Goal: Task Accomplishment & Management: Manage account settings

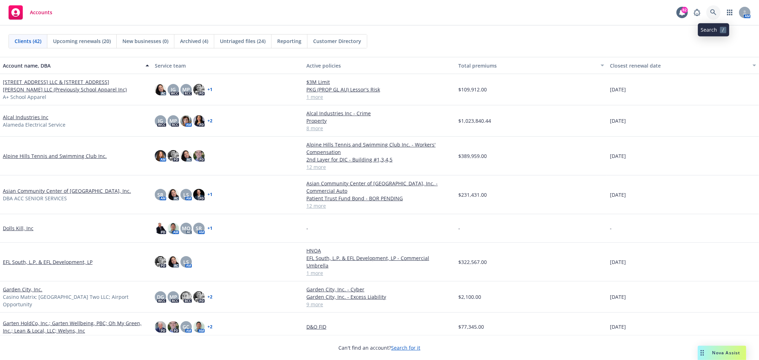
click at [714, 13] on icon at bounding box center [713, 12] width 6 height 6
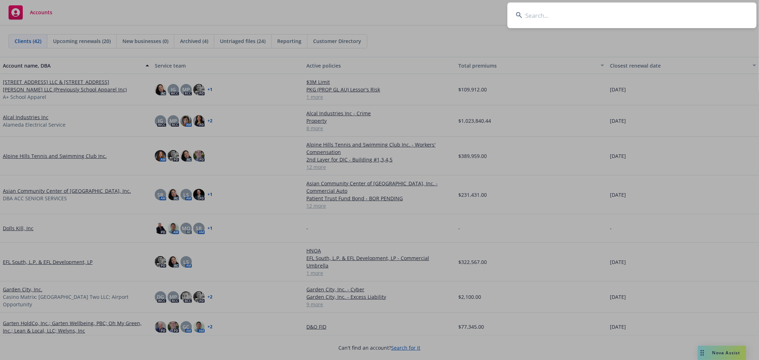
click at [539, 15] on input at bounding box center [631, 15] width 249 height 26
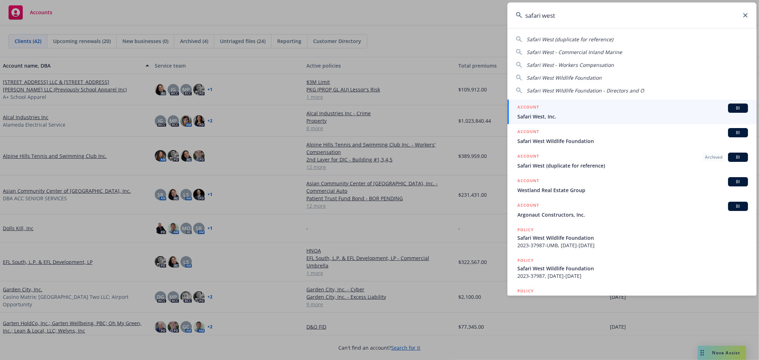
type input "safari west"
click at [545, 116] on span "Safari West, Inc." at bounding box center [632, 116] width 231 height 7
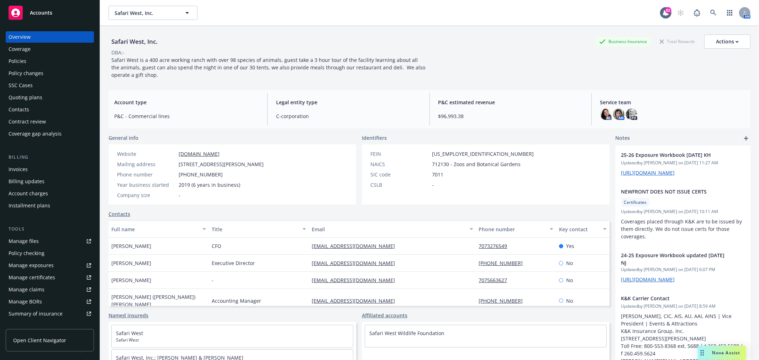
click at [30, 63] on div "Policies" at bounding box center [50, 60] width 83 height 11
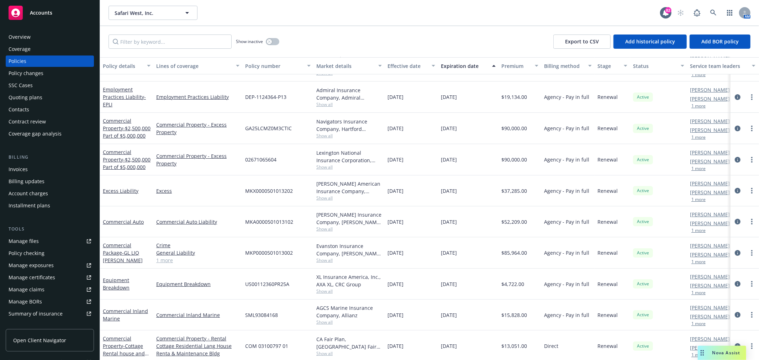
scroll to position [32, 0]
click at [469, 64] on div "Expiration date" at bounding box center [464, 65] width 47 height 7
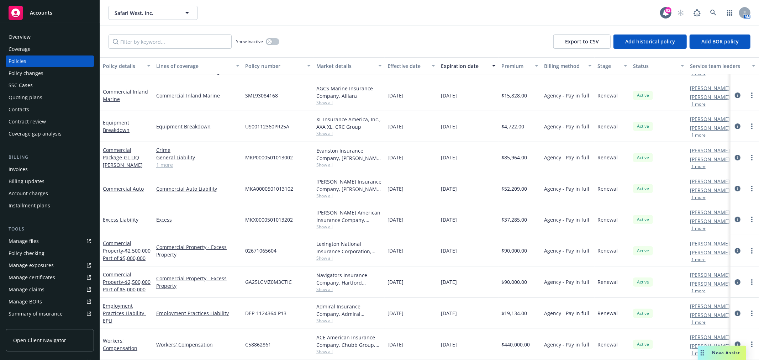
scroll to position [0, 0]
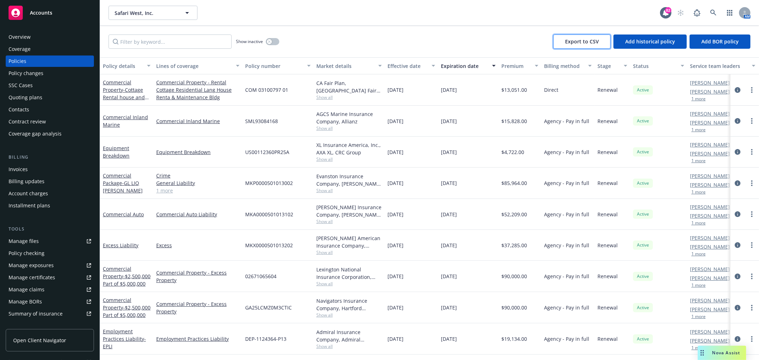
click at [585, 43] on span "Export to CSV" at bounding box center [582, 41] width 34 height 7
click at [202, 43] on input "Filter by keyword..." at bounding box center [170, 42] width 123 height 14
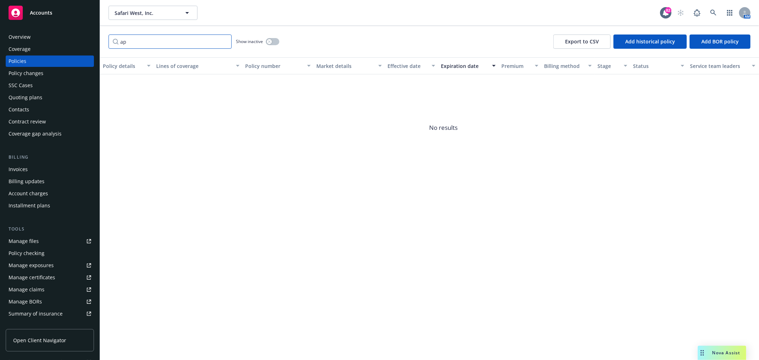
type input "a"
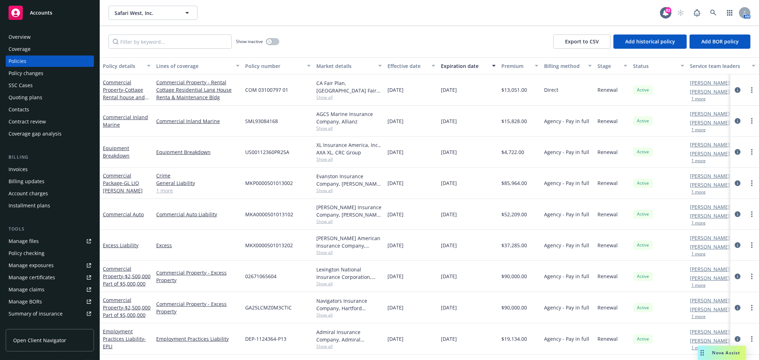
click at [31, 237] on div "Manage files" at bounding box center [24, 241] width 30 height 11
click at [165, 41] on input "Filter by keyword..." at bounding box center [170, 42] width 123 height 14
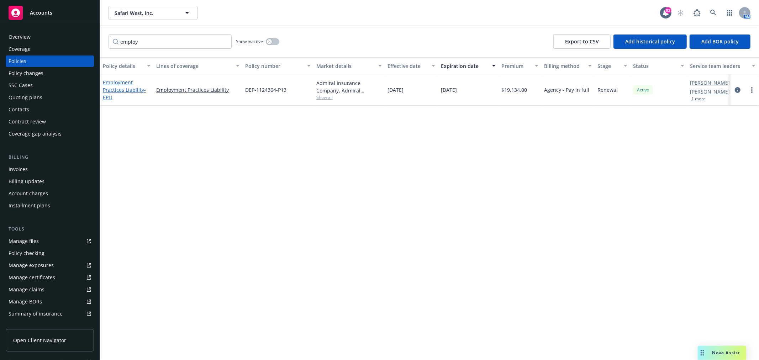
click at [122, 87] on link "Employment Practices Liability - EPLI" at bounding box center [124, 90] width 43 height 22
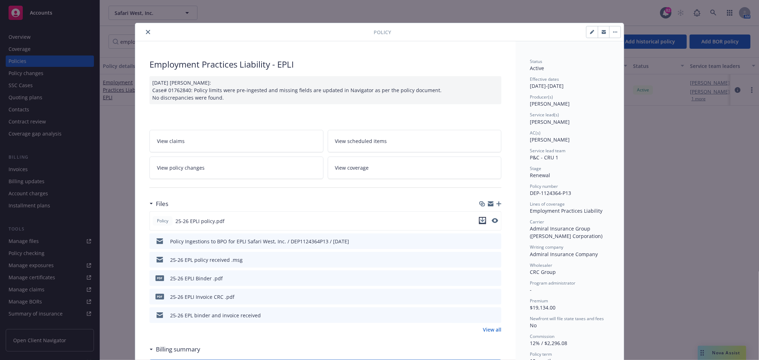
click at [482, 222] on icon "download file" at bounding box center [483, 221] width 6 height 6
click at [146, 31] on icon "close" at bounding box center [148, 32] width 4 height 4
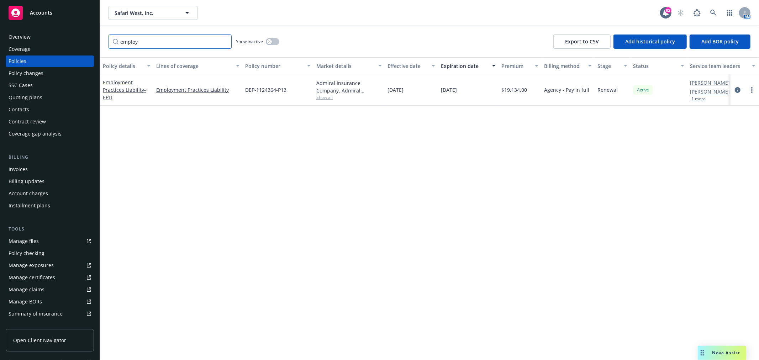
drag, startPoint x: 154, startPoint y: 41, endPoint x: 107, endPoint y: 41, distance: 47.0
click at [107, 41] on div "employ Show inactive Export to CSV Add historical policy Add BOR policy" at bounding box center [429, 41] width 659 height 31
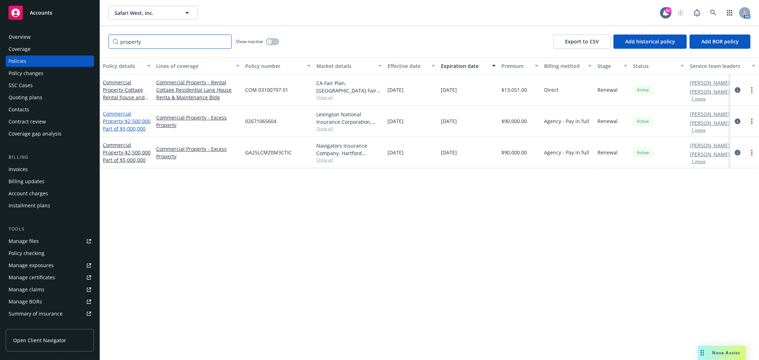
type input "property"
click at [111, 126] on span "- $2,500,000 Part of $5,000,000" at bounding box center [127, 125] width 48 height 14
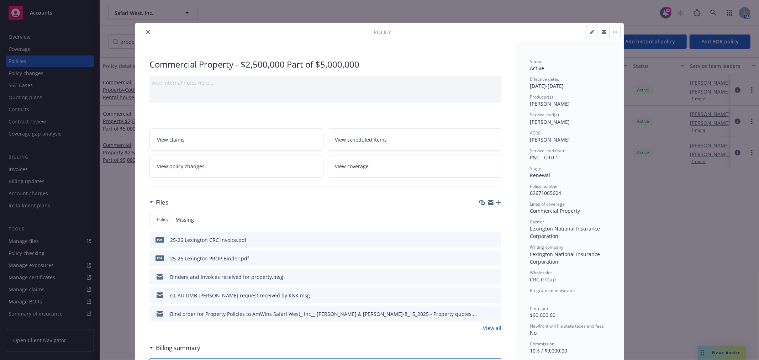
click at [146, 32] on icon "close" at bounding box center [148, 32] width 4 height 4
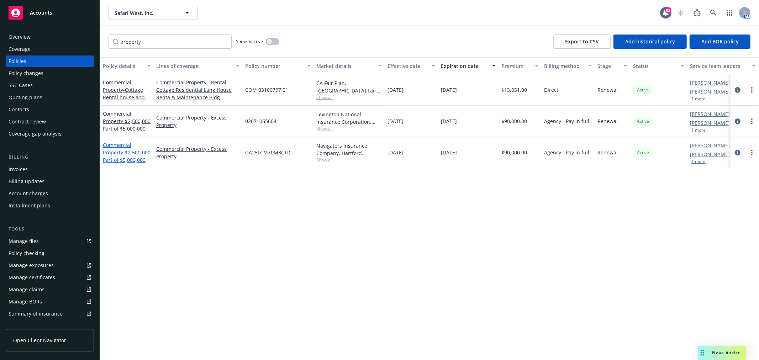
click at [118, 149] on link "Commercial Property - $2,500,000 Part of $5,000,000" at bounding box center [127, 153] width 48 height 22
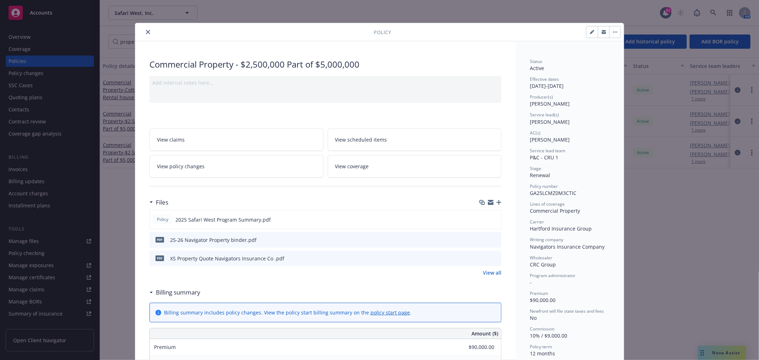
click at [147, 30] on icon "close" at bounding box center [148, 32] width 4 height 4
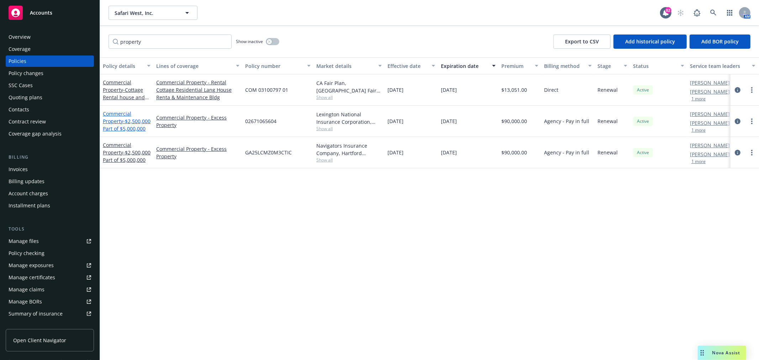
click at [125, 126] on span "- $2,500,000 Part of $5,000,000" at bounding box center [127, 125] width 48 height 14
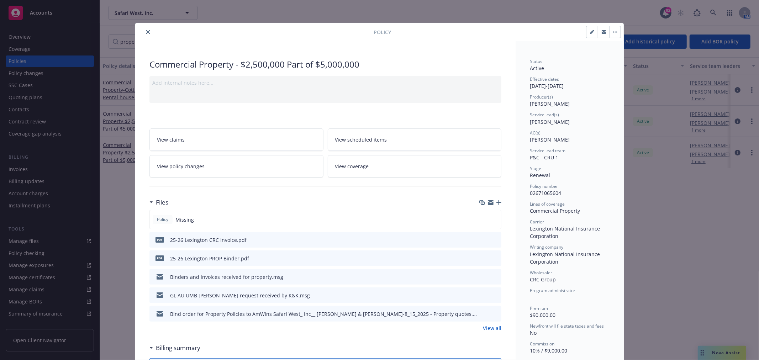
scroll to position [21, 0]
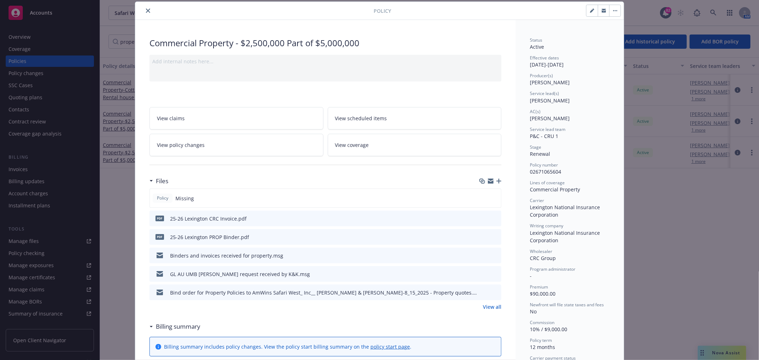
click at [480, 237] on icon "download file" at bounding box center [483, 237] width 6 height 6
click at [480, 257] on icon "download file" at bounding box center [483, 257] width 6 height 2
click at [148, 13] on button "close" at bounding box center [148, 10] width 9 height 9
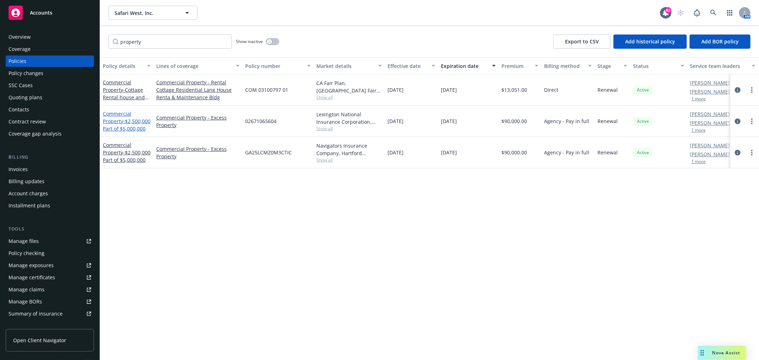
click at [129, 126] on span "- $2,500,000 Part of $5,000,000" at bounding box center [127, 125] width 48 height 14
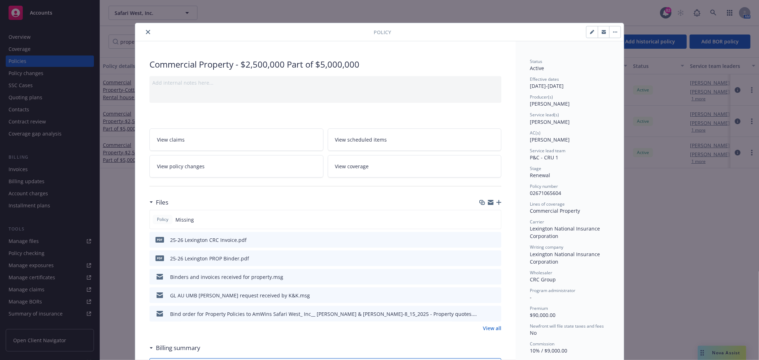
scroll to position [21, 0]
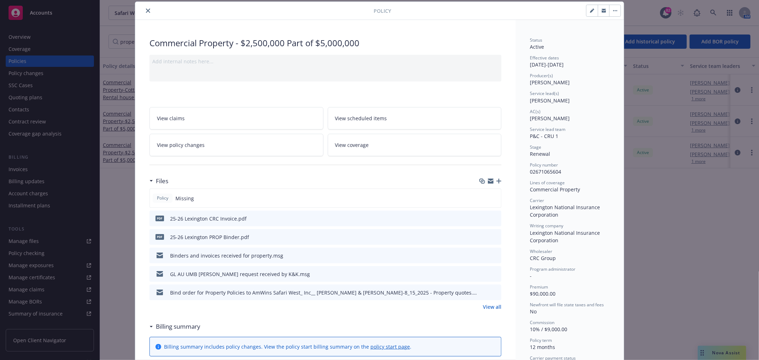
click at [493, 239] on button at bounding box center [495, 236] width 6 height 7
click at [491, 234] on icon "preview file" at bounding box center [494, 236] width 6 height 5
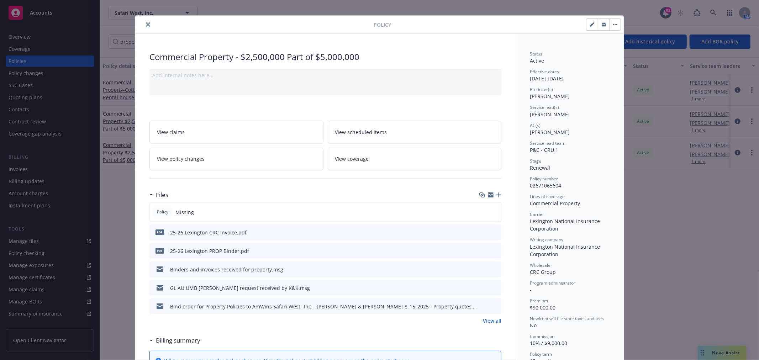
scroll to position [0, 0]
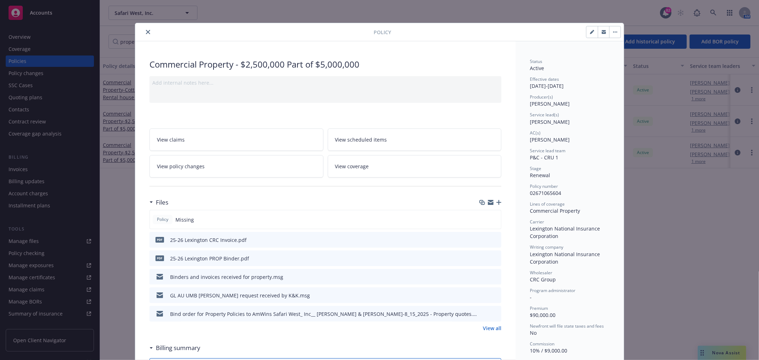
click at [146, 34] on icon "close" at bounding box center [148, 32] width 4 height 4
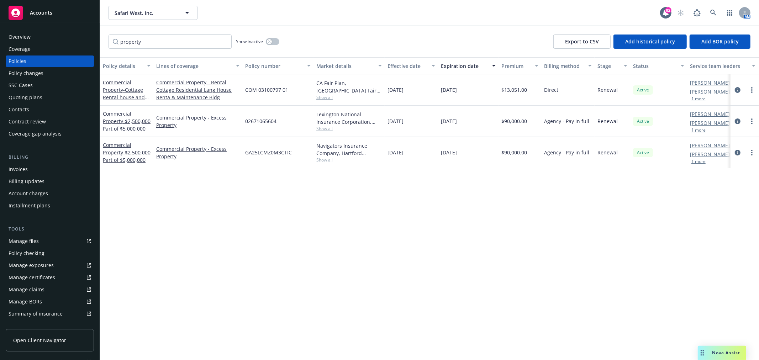
click at [153, 66] on button "Lines of coverage" at bounding box center [197, 65] width 89 height 17
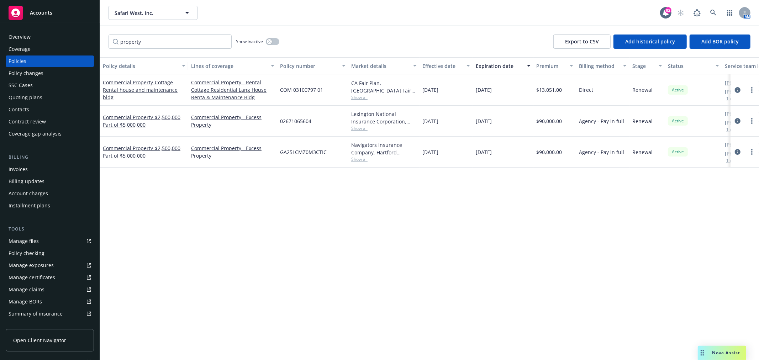
drag, startPoint x: 152, startPoint y: 66, endPoint x: 186, endPoint y: 67, distance: 34.9
click at [186, 67] on div "button" at bounding box center [185, 66] width 4 height 16
click at [130, 120] on link "Commercial Property - $2,500,000 Part of $5,000,000" at bounding box center [142, 121] width 78 height 14
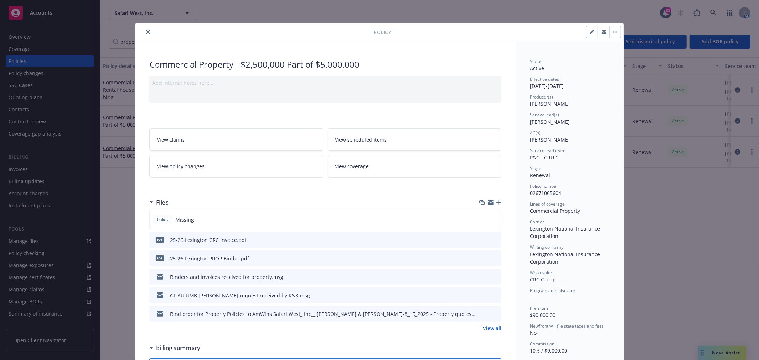
scroll to position [21, 0]
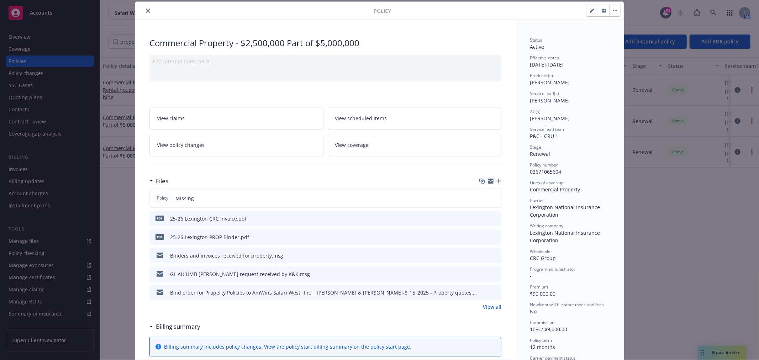
click at [497, 179] on icon "button" at bounding box center [498, 181] width 5 height 5
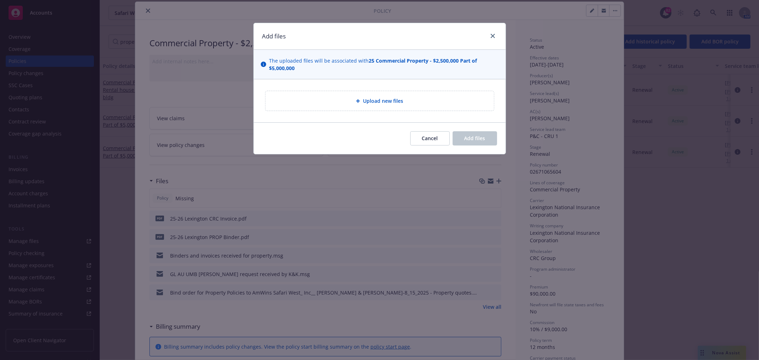
click at [371, 104] on span "Upload new files" at bounding box center [383, 100] width 40 height 7
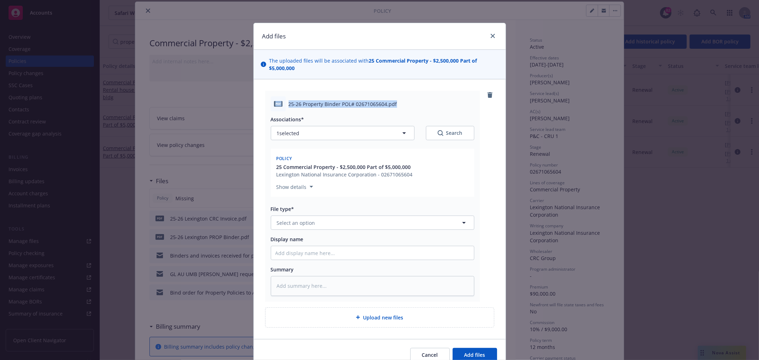
drag, startPoint x: 396, startPoint y: 103, endPoint x: 273, endPoint y: 106, distance: 123.1
click at [273, 106] on div "pdf 25-26 Property Binder POL# 02671065604.pdf" at bounding box center [372, 103] width 203 height 15
copy div "pdf 25-26 Property Binder POL# 02671065604.pdf"
click at [481, 353] on span "Add files" at bounding box center [474, 354] width 21 height 7
type textarea "x"
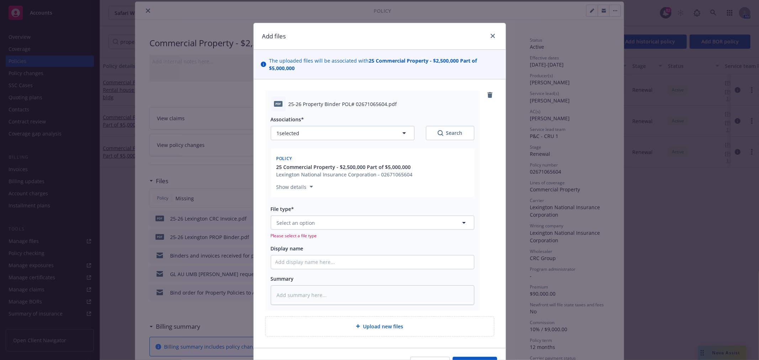
click at [324, 211] on div "File type*" at bounding box center [372, 208] width 203 height 7
click at [319, 223] on button "Select an option" at bounding box center [372, 223] width 203 height 14
type input "binder"
click at [305, 240] on div "Binder" at bounding box center [372, 242] width 194 height 10
click at [489, 356] on button "Add files" at bounding box center [475, 355] width 44 height 14
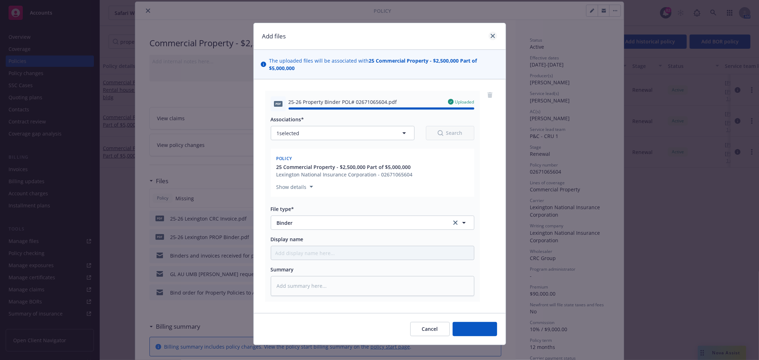
type textarea "x"
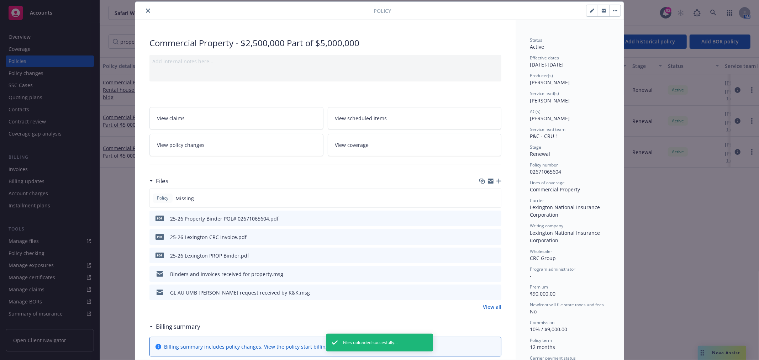
click at [488, 305] on link "View all" at bounding box center [492, 306] width 18 height 7
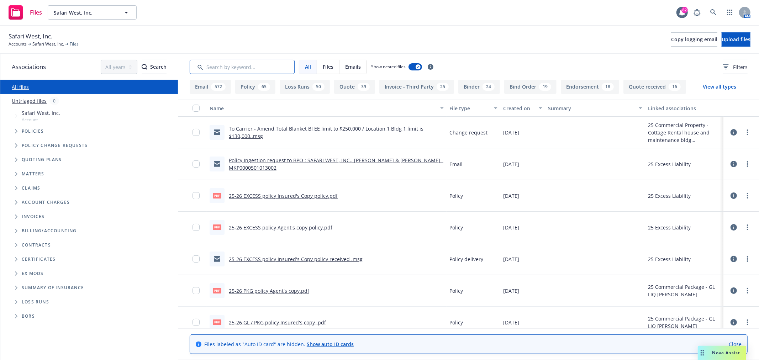
click at [265, 62] on input "Search by keyword..." at bounding box center [242, 67] width 105 height 14
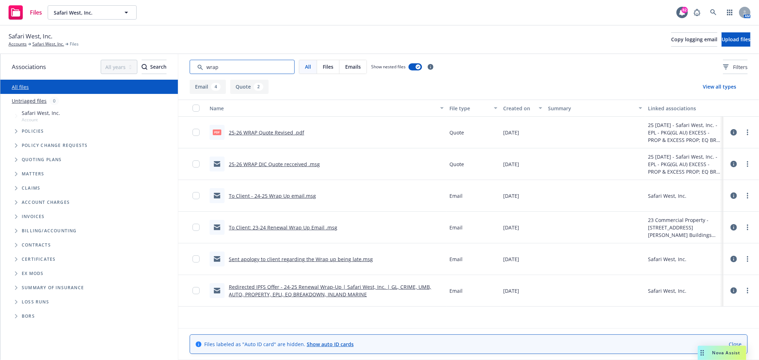
type input "wrap"
click at [517, 103] on button "Created on" at bounding box center [522, 108] width 45 height 17
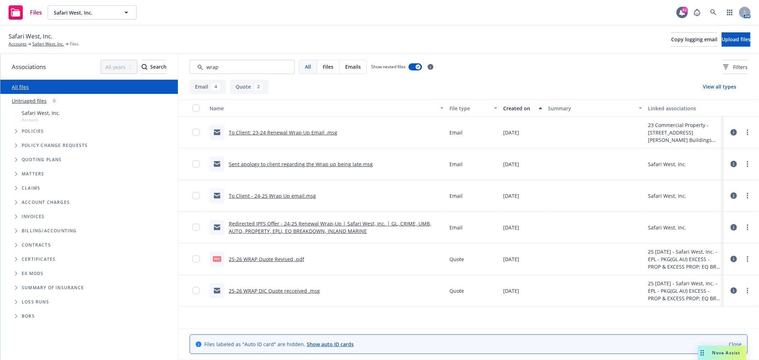
click at [517, 103] on button "Created on" at bounding box center [522, 108] width 45 height 17
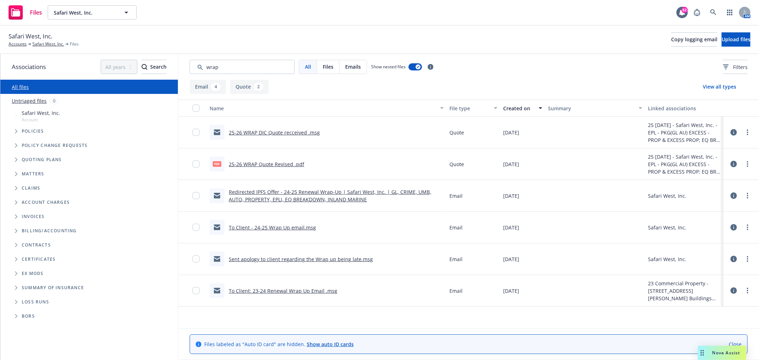
click at [319, 193] on link "Redirected IPFS Offer - 24-25 Renewal Wrap-Up | Safari West, Inc. | GL, CRIME, …" at bounding box center [330, 196] width 202 height 14
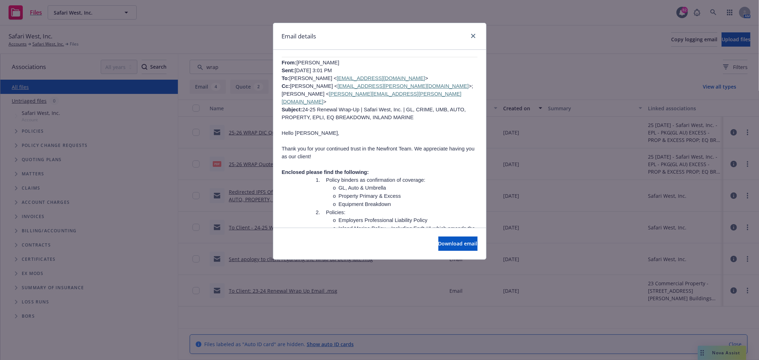
scroll to position [948, 0]
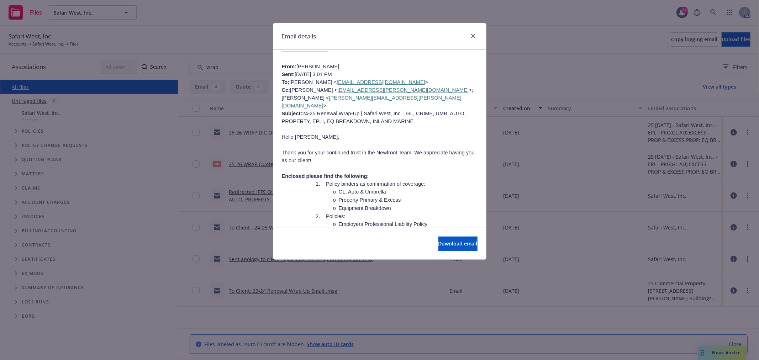
click at [304, 173] on span "Enclosed please find the following:" at bounding box center [325, 176] width 87 height 6
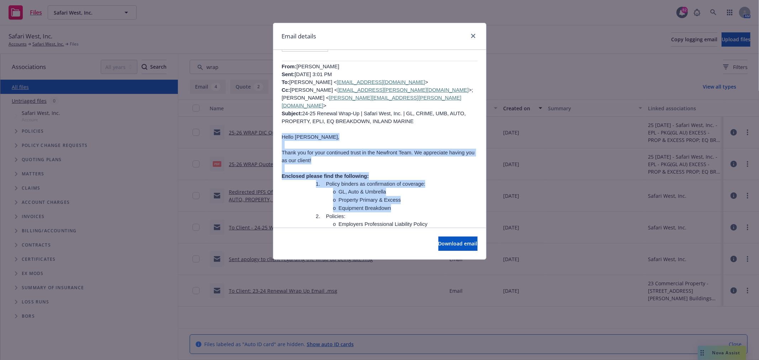
drag, startPoint x: 280, startPoint y: 93, endPoint x: 391, endPoint y: 162, distance: 130.7
click at [452, 239] on button "Download email" at bounding box center [457, 244] width 39 height 14
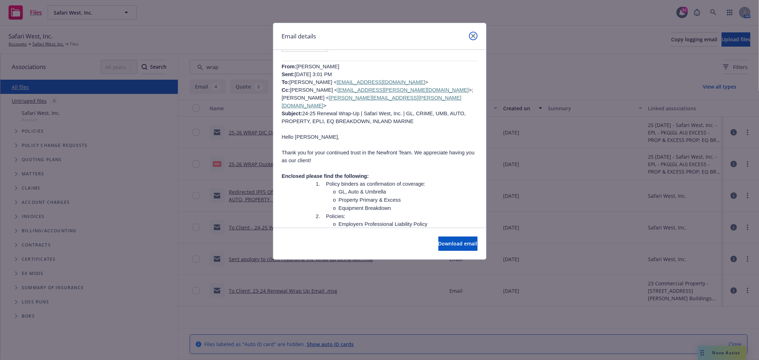
drag, startPoint x: 469, startPoint y: 38, endPoint x: 473, endPoint y: 36, distance: 5.1
click at [469, 38] on link "close" at bounding box center [473, 36] width 9 height 9
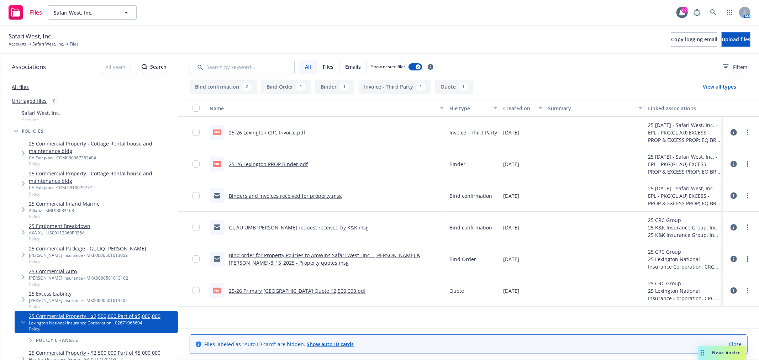
click at [508, 109] on div "Created on" at bounding box center [518, 108] width 31 height 7
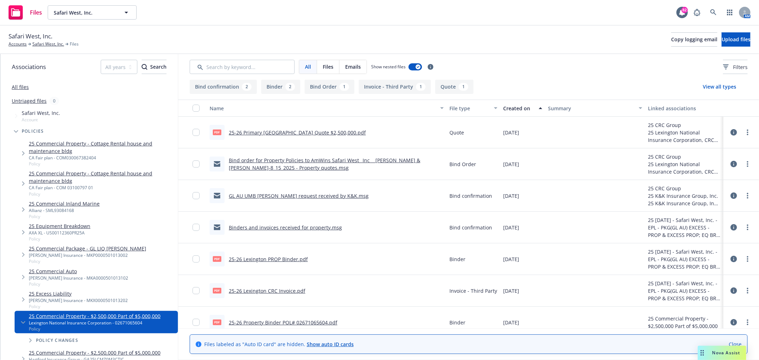
click at [507, 109] on div "Created on" at bounding box center [518, 108] width 31 height 7
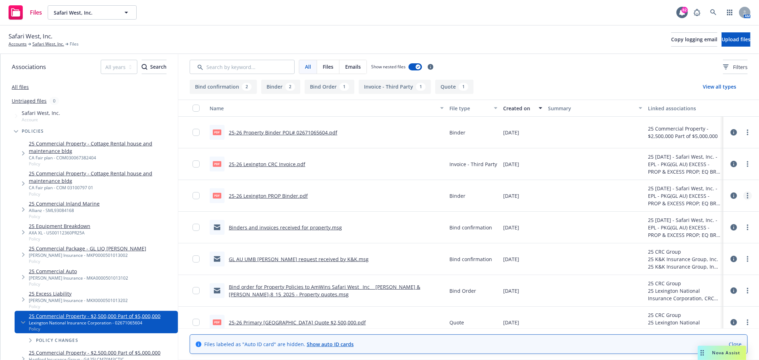
click at [747, 194] on circle "more" at bounding box center [747, 193] width 1 height 1
click at [724, 207] on link "Archive" at bounding box center [709, 210] width 71 height 14
click at [37, 46] on link "Safari West, Inc." at bounding box center [48, 44] width 32 height 6
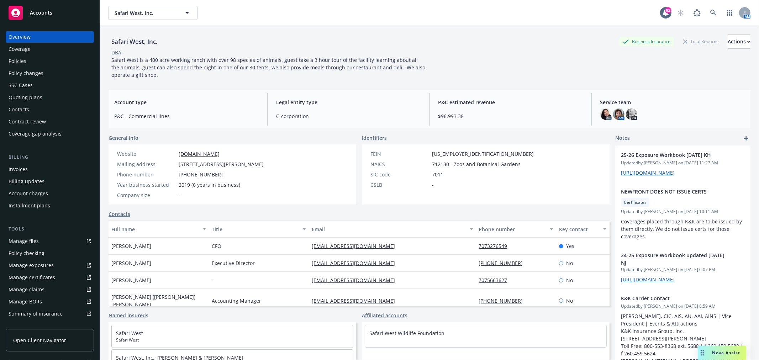
click at [51, 60] on div "Policies" at bounding box center [50, 60] width 83 height 11
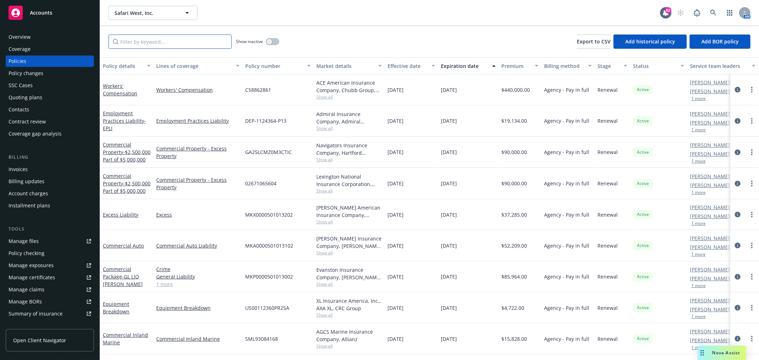
click at [196, 46] on input "Filter by keyword..." at bounding box center [170, 42] width 123 height 14
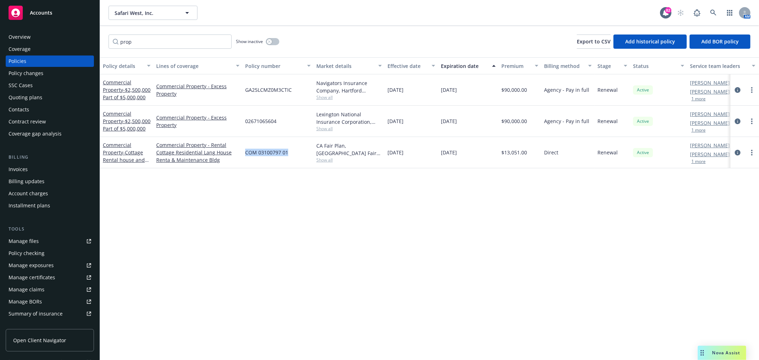
drag, startPoint x: 290, startPoint y: 151, endPoint x: 245, endPoint y: 148, distance: 44.9
click at [245, 151] on div "COM 03100797 01" at bounding box center [277, 152] width 71 height 31
click at [268, 83] on div "GA25LCMZ0M3CTIC" at bounding box center [277, 89] width 71 height 31
drag, startPoint x: 293, startPoint y: 90, endPoint x: 247, endPoint y: 90, distance: 46.2
click at [247, 90] on div "GA25LCMZ0M3CTIC" at bounding box center [277, 89] width 71 height 31
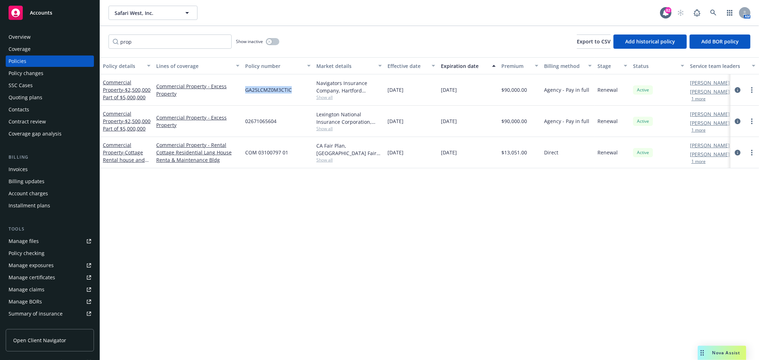
copy span "GA25LCMZ0M3CTIC"
click at [127, 96] on span "- $2,500,000 Part of $5,000,000" at bounding box center [127, 93] width 48 height 14
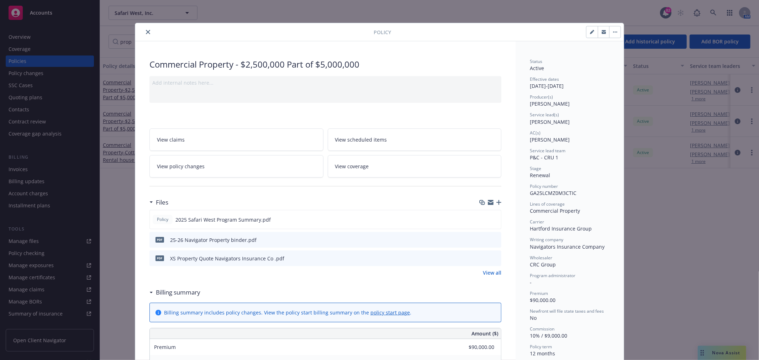
click at [491, 237] on icon "preview file" at bounding box center [494, 239] width 6 height 5
click at [146, 30] on icon "close" at bounding box center [148, 32] width 4 height 4
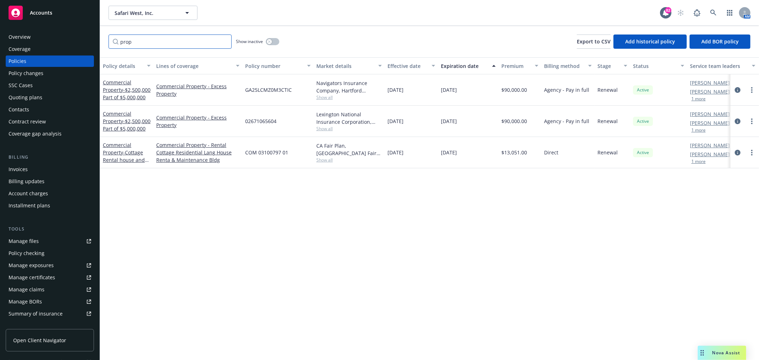
drag, startPoint x: 197, startPoint y: 36, endPoint x: 102, endPoint y: 42, distance: 94.4
click at [102, 42] on div "prop Show inactive Export to CSV Add historical policy Add BOR policy" at bounding box center [429, 41] width 659 height 31
type input "excess"
click at [126, 151] on link "Excess Liability" at bounding box center [121, 152] width 36 height 7
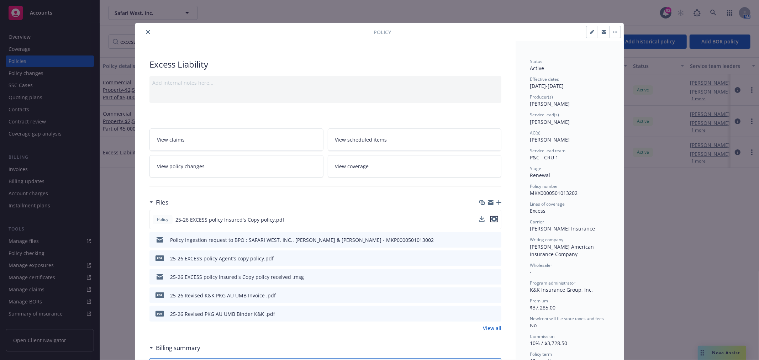
click at [491, 217] on icon "preview file" at bounding box center [494, 219] width 6 height 5
click at [481, 217] on icon "download file" at bounding box center [483, 219] width 6 height 6
click at [146, 33] on icon "close" at bounding box center [148, 32] width 4 height 4
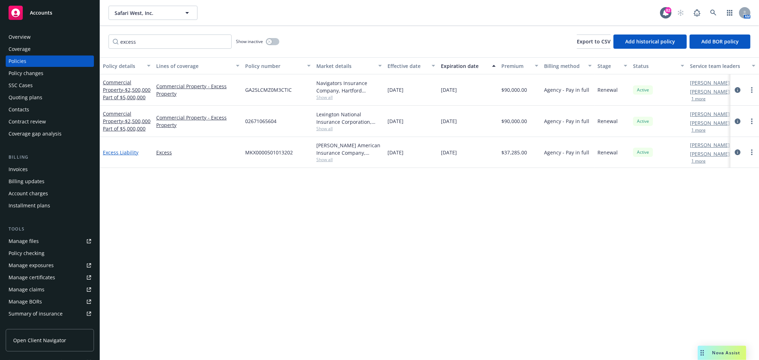
click at [120, 149] on link "Excess Liability" at bounding box center [121, 152] width 36 height 7
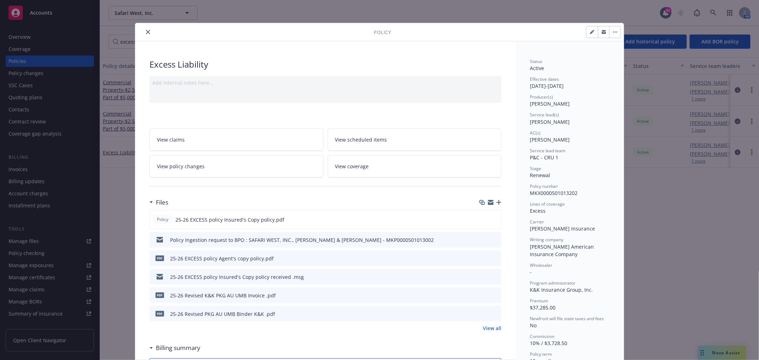
scroll to position [21, 0]
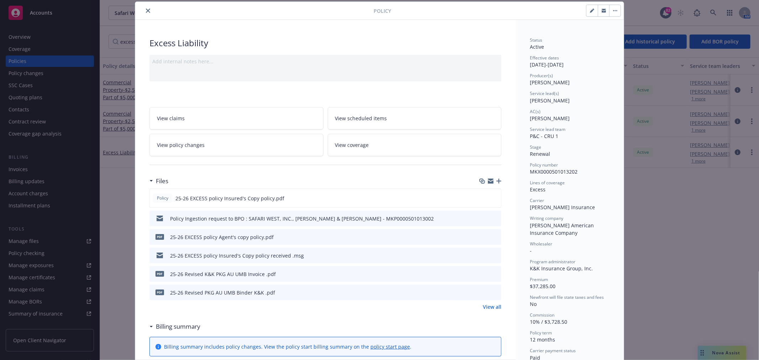
click at [496, 307] on link "View all" at bounding box center [492, 306] width 18 height 7
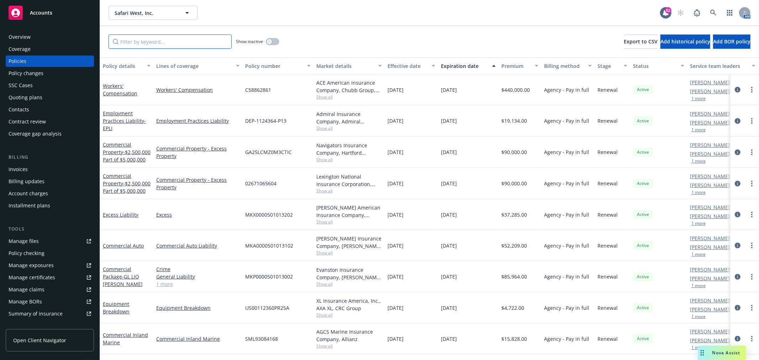
click at [185, 45] on input "Filter by keyword..." at bounding box center [170, 42] width 123 height 14
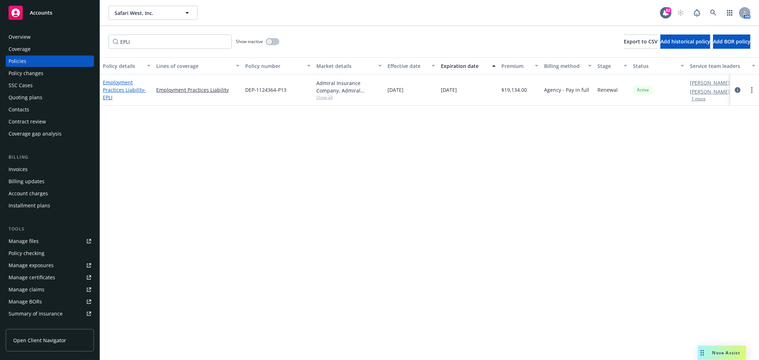
click at [126, 92] on link "Employment Practices Liability - EPLI" at bounding box center [124, 90] width 43 height 22
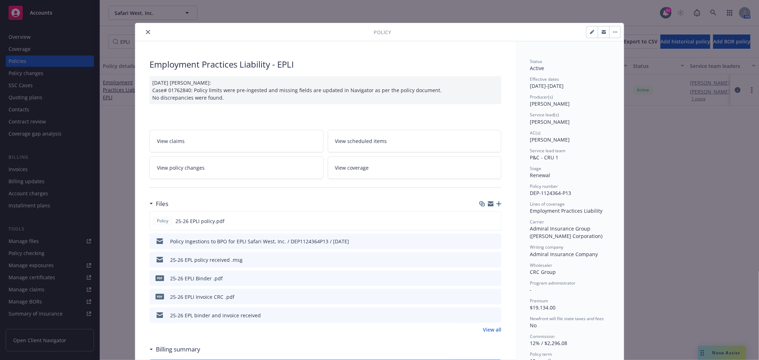
click at [146, 34] on icon "close" at bounding box center [148, 32] width 4 height 4
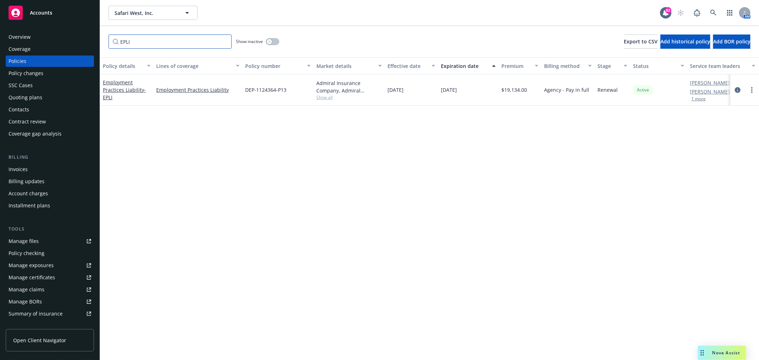
drag, startPoint x: 136, startPoint y: 37, endPoint x: 89, endPoint y: 35, distance: 47.0
click at [89, 35] on div "Accounts Overview Coverage Policies Policy changes SSC Cases Quoting plans Cont…" at bounding box center [379, 180] width 759 height 360
click at [139, 89] on link "Commercial Auto" at bounding box center [123, 89] width 41 height 7
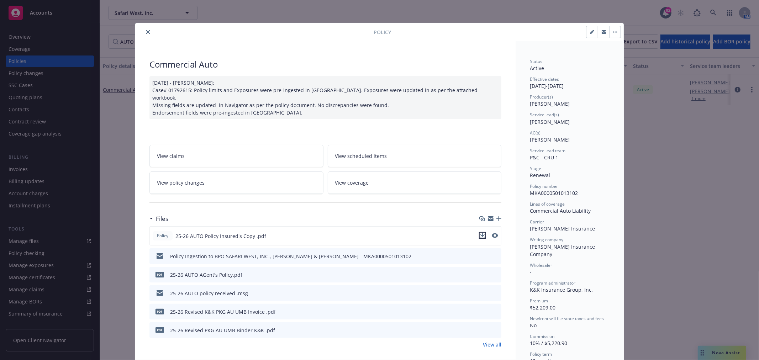
click at [481, 233] on icon "download file" at bounding box center [483, 236] width 6 height 6
click at [146, 30] on icon "close" at bounding box center [148, 32] width 4 height 4
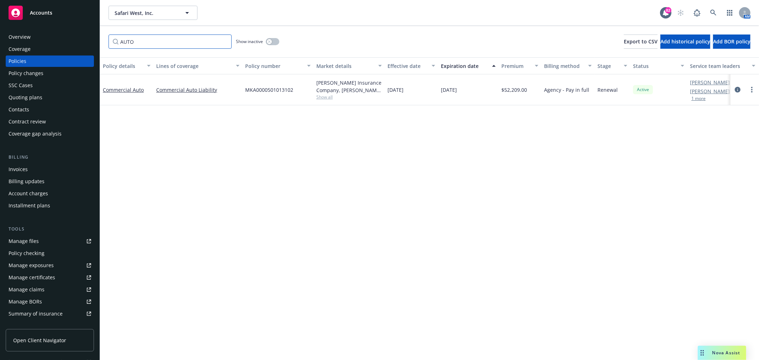
drag, startPoint x: 147, startPoint y: 43, endPoint x: 56, endPoint y: 40, distance: 91.1
click at [56, 40] on div "Accounts Overview Coverage Policies Policy changes SSC Cases Quoting plans Cont…" at bounding box center [379, 180] width 759 height 360
click at [132, 90] on span "- GL LIQ CRIM" at bounding box center [123, 93] width 40 height 14
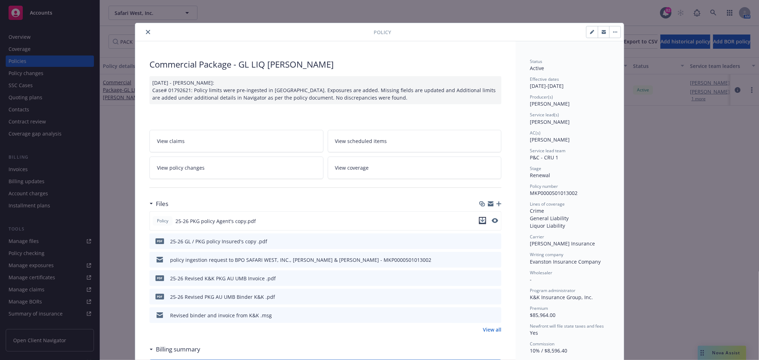
click at [481, 219] on icon "download file" at bounding box center [483, 221] width 6 height 6
click at [481, 239] on icon "download file" at bounding box center [483, 240] width 5 height 4
click at [147, 33] on button "close" at bounding box center [148, 32] width 9 height 9
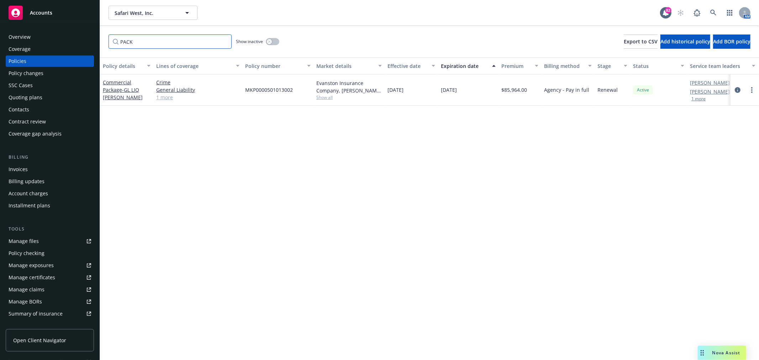
drag, startPoint x: 154, startPoint y: 41, endPoint x: 119, endPoint y: 39, distance: 35.6
click at [119, 39] on input "PACK" at bounding box center [170, 42] width 123 height 14
click at [109, 90] on link "Equipment Breakdown" at bounding box center [116, 90] width 27 height 14
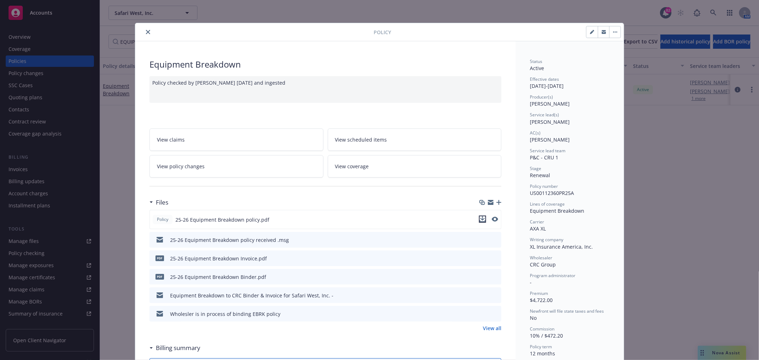
click at [481, 221] on icon "download file" at bounding box center [483, 219] width 6 height 6
click at [148, 33] on button "close" at bounding box center [148, 32] width 9 height 9
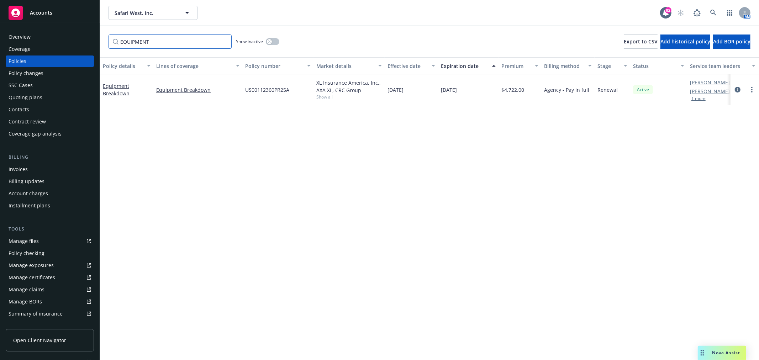
drag, startPoint x: 158, startPoint y: 44, endPoint x: 76, endPoint y: 42, distance: 81.9
click at [76, 42] on div "Accounts Overview Coverage Policies Policy changes SSC Cases Quoting plans Cont…" at bounding box center [379, 180] width 759 height 360
click at [128, 86] on link "Commercial Inland Marine" at bounding box center [125, 90] width 45 height 14
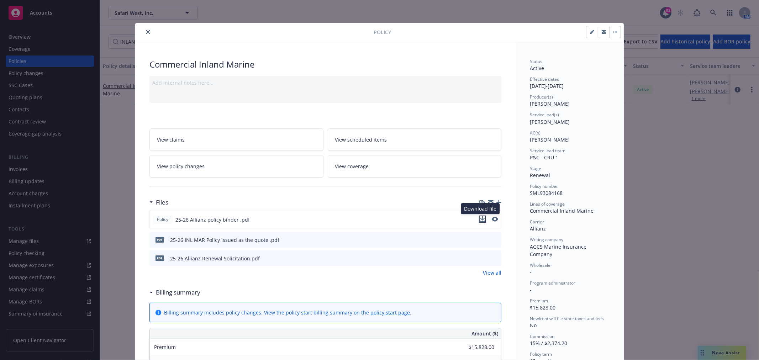
click at [481, 218] on icon "download file" at bounding box center [483, 219] width 6 height 6
click at [146, 29] on button "close" at bounding box center [148, 32] width 9 height 9
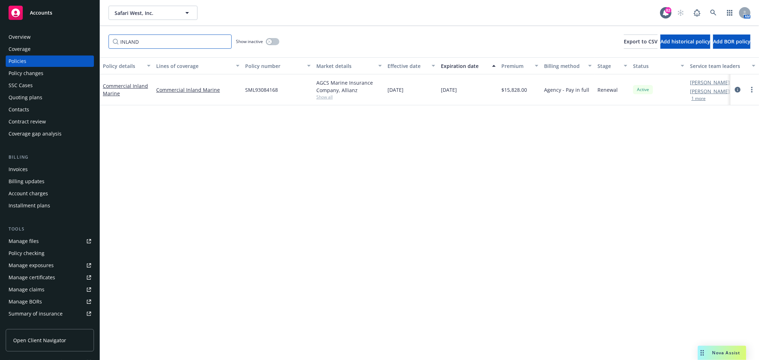
drag, startPoint x: 145, startPoint y: 42, endPoint x: 112, endPoint y: 41, distance: 32.7
click at [112, 41] on input "INLAND" at bounding box center [170, 42] width 123 height 14
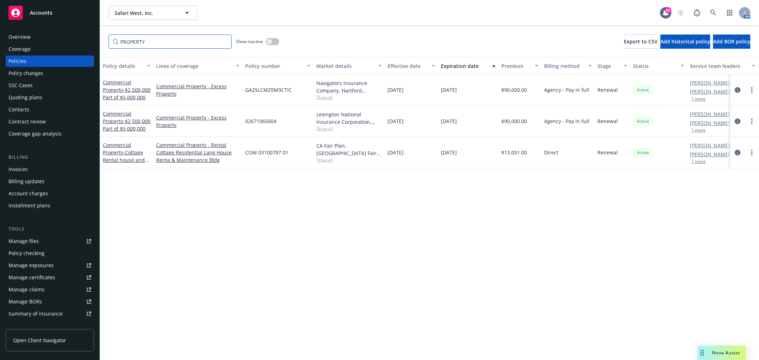
type input "PROPERTY"
click at [111, 159] on span "- Cottage Rental house and maintenance bldg" at bounding box center [126, 160] width 46 height 22
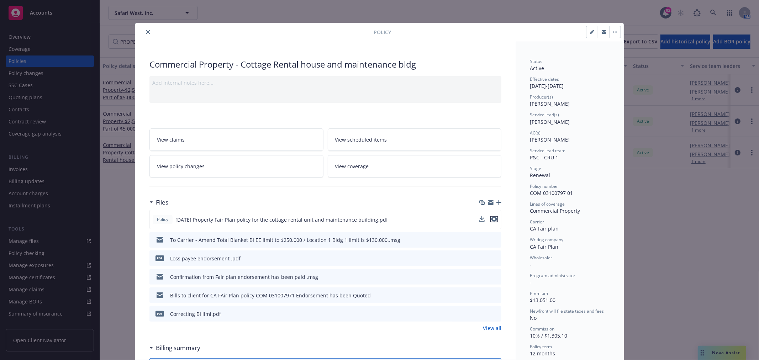
click at [491, 217] on icon "preview file" at bounding box center [494, 219] width 6 height 5
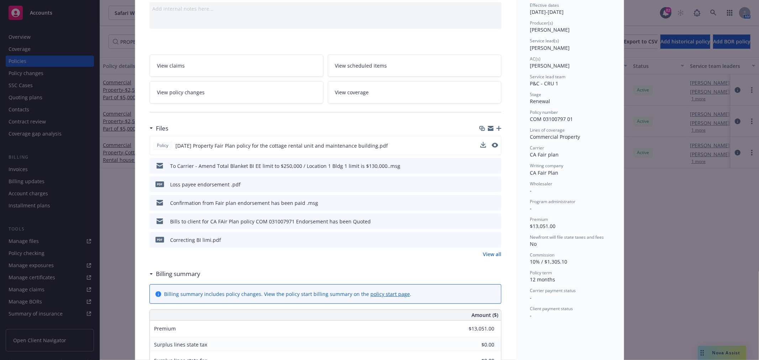
scroll to position [39, 0]
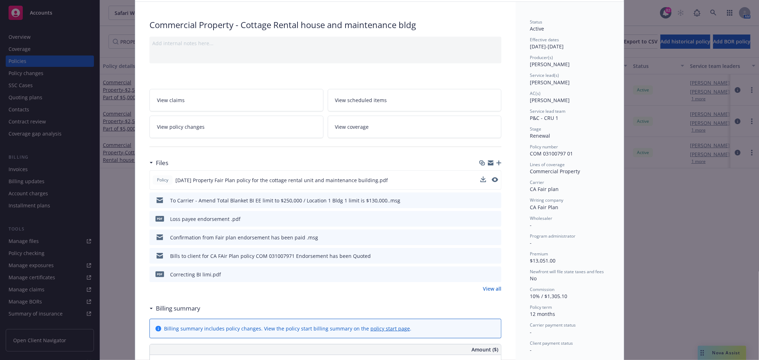
click at [191, 127] on span "View policy changes" at bounding box center [181, 126] width 48 height 7
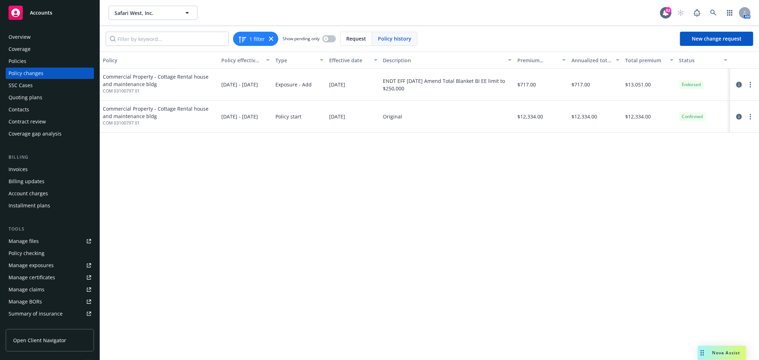
click at [741, 83] on icon "circleInformation" at bounding box center [739, 85] width 6 height 6
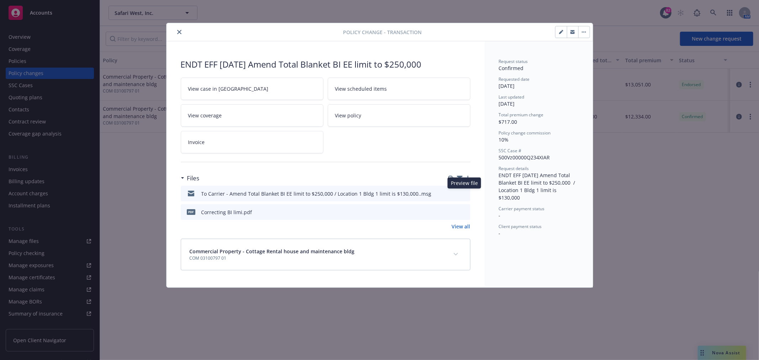
click at [467, 194] on icon "preview file" at bounding box center [463, 193] width 6 height 5
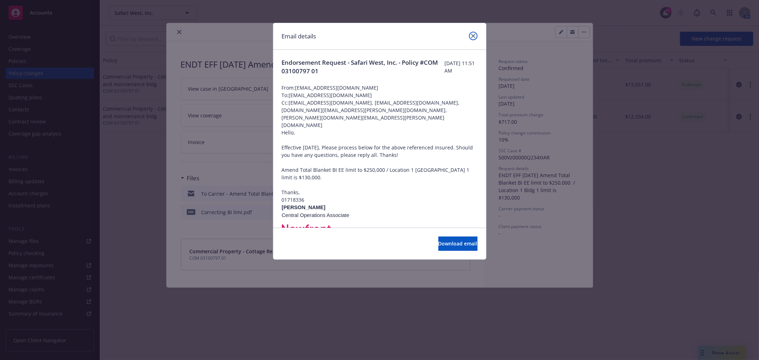
click at [471, 37] on link "close" at bounding box center [473, 36] width 9 height 9
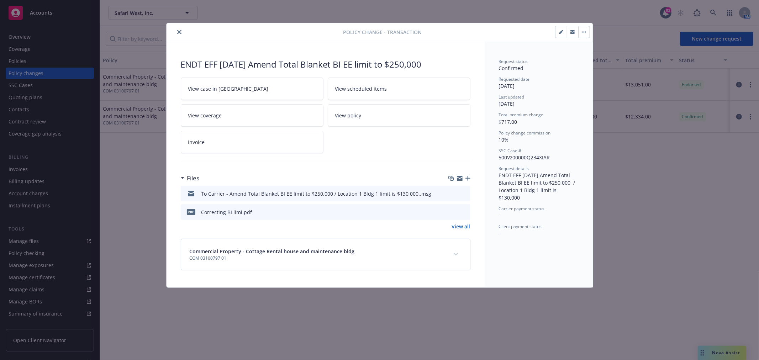
click at [252, 88] on link "View case in SSC" at bounding box center [252, 89] width 143 height 22
click at [180, 32] on icon "close" at bounding box center [179, 32] width 4 height 4
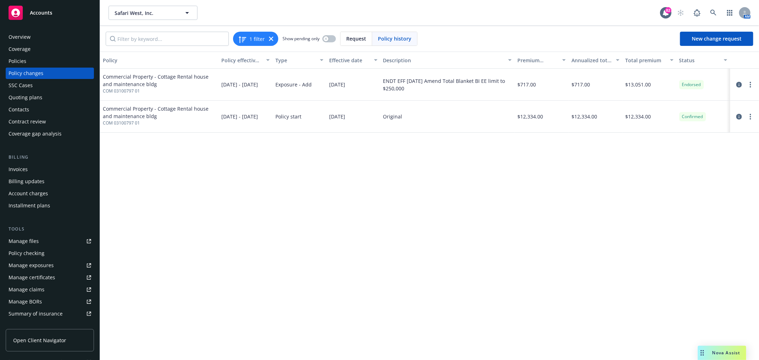
click at [26, 62] on div "Policies" at bounding box center [50, 60] width 83 height 11
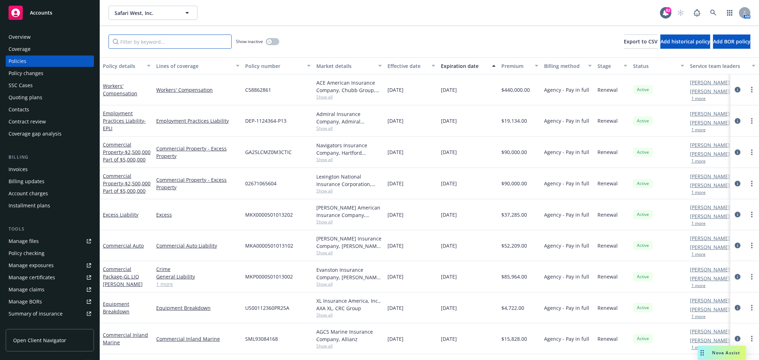
click at [205, 35] on input "Filter by keyword..." at bounding box center [170, 42] width 123 height 14
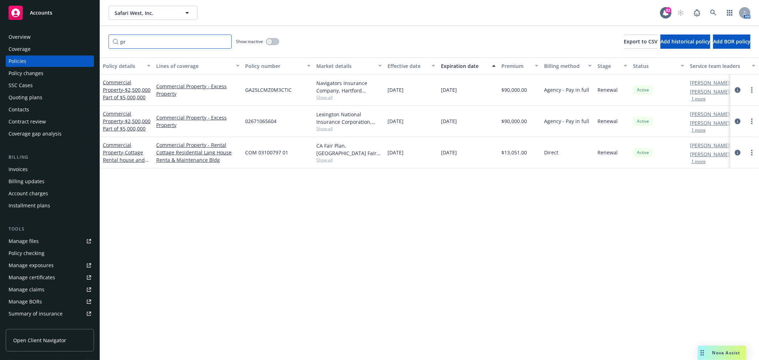
type input "p"
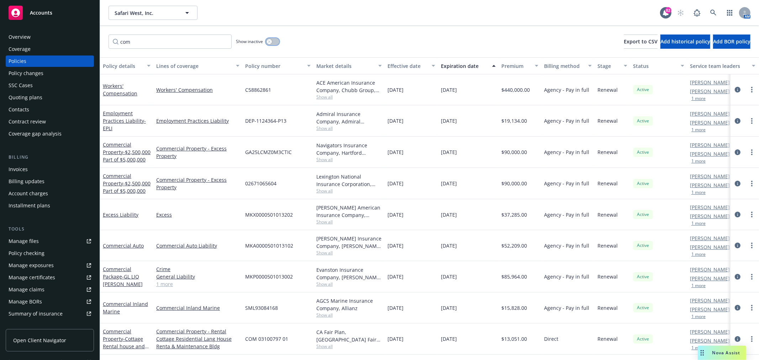
click at [268, 39] on div "button" at bounding box center [269, 41] width 5 height 5
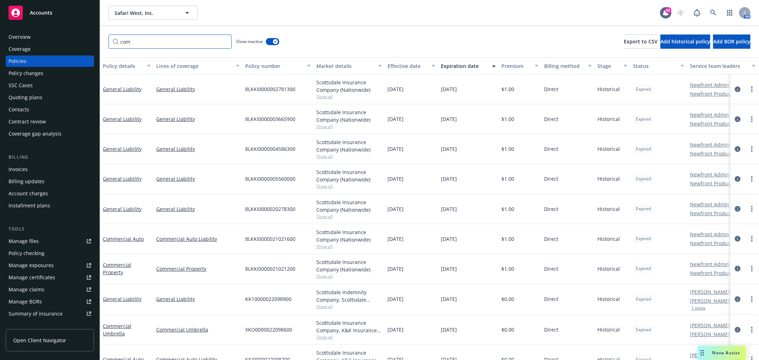
click at [149, 44] on input "com" at bounding box center [170, 42] width 123 height 14
type input "c"
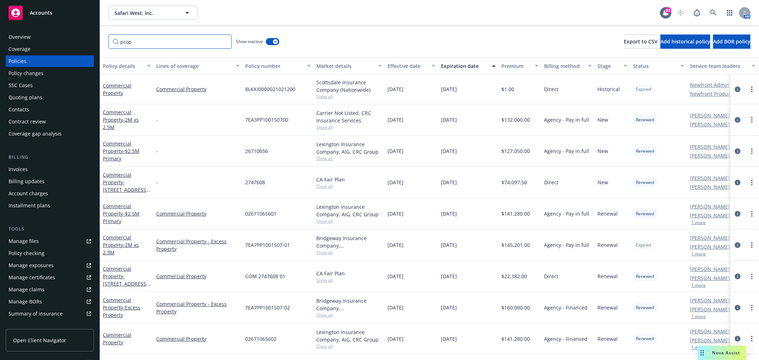
type input "prop"
click at [466, 64] on div "Expiration date" at bounding box center [464, 65] width 47 height 7
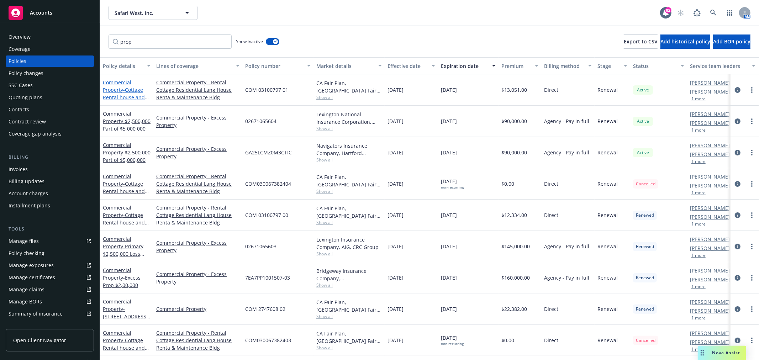
click at [114, 90] on link "Commercial Property - Cottage Rental house and maintenance bldg" at bounding box center [124, 93] width 43 height 29
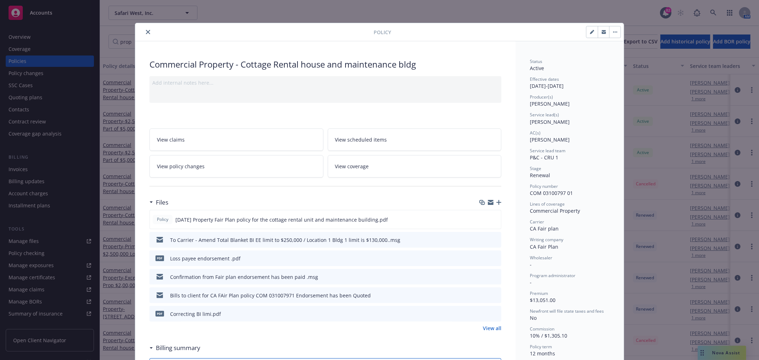
scroll to position [21, 0]
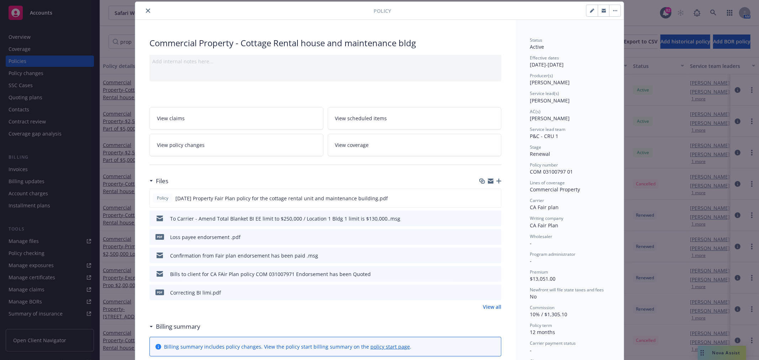
click at [223, 146] on link "View policy changes" at bounding box center [236, 145] width 174 height 22
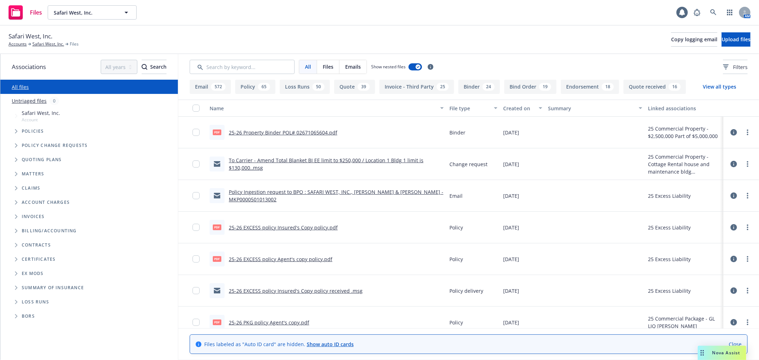
click at [28, 104] on link "Untriaged files" at bounding box center [29, 100] width 35 height 7
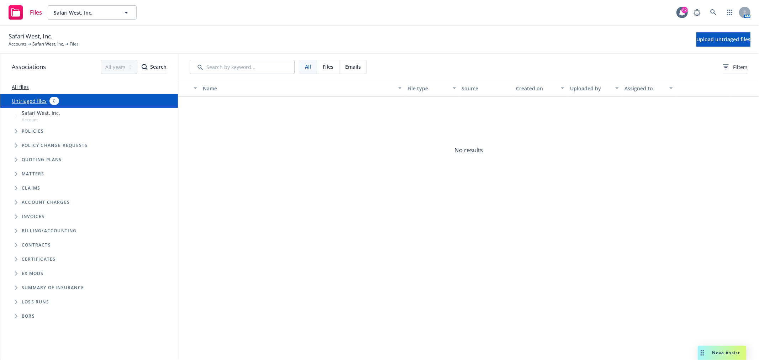
click at [18, 131] on span "Tree Example" at bounding box center [15, 131] width 11 height 11
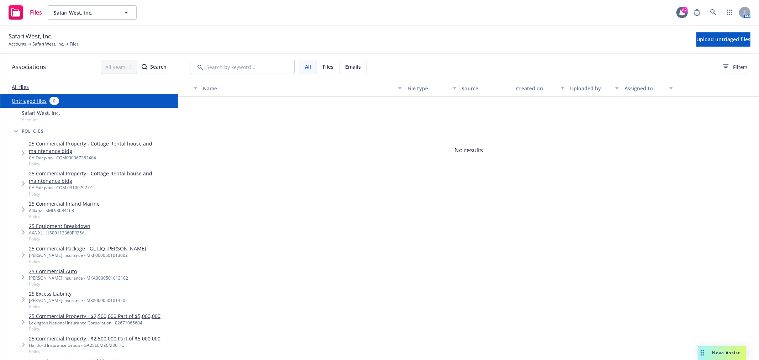
click at [44, 141] on link "25 Commercial Property - Cottage Rental house and maintenance bldg" at bounding box center [102, 147] width 146 height 15
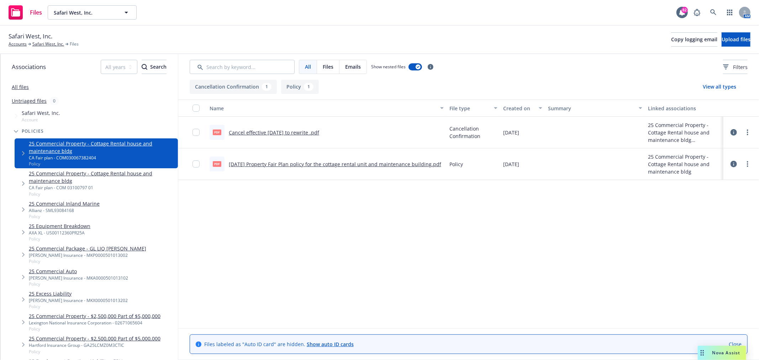
click at [279, 133] on link "Cancel effective [DATE] to rewrite .pdf" at bounding box center [274, 132] width 90 height 7
